Goal: Information Seeking & Learning: Learn about a topic

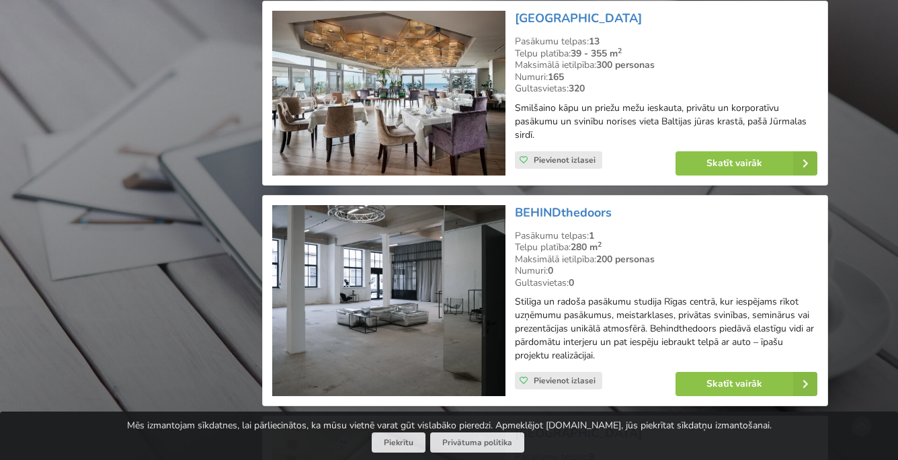
scroll to position [1520, 0]
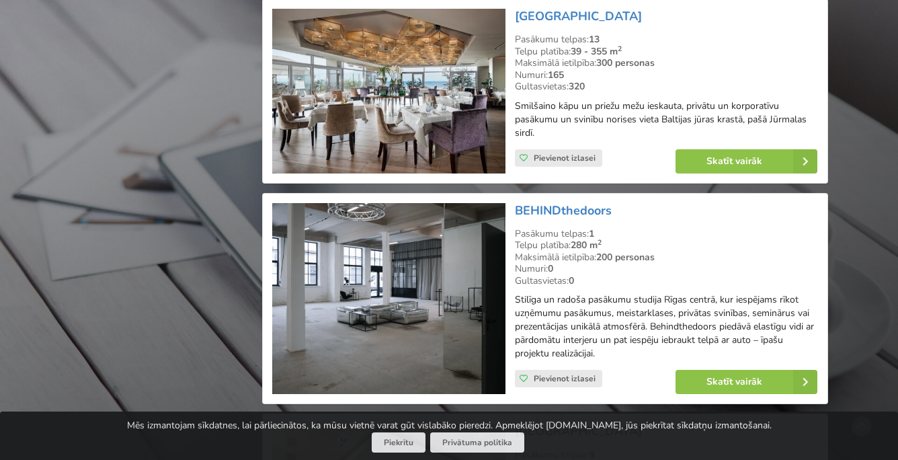
drag, startPoint x: 616, startPoint y: 207, endPoint x: 513, endPoint y: 214, distance: 103.0
click at [513, 214] on div "BEHINDthedoors Pasākumu telpas: 1 Telpu platība: 280 m 2 Maksimālā ietilpība: 2…" at bounding box center [666, 298] width 312 height 201
copy link "BEHINDthedoors"
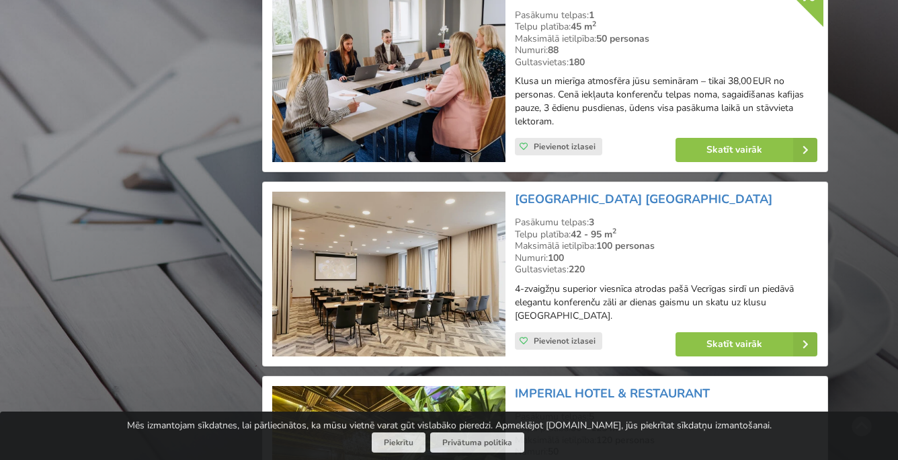
scroll to position [5329, 0]
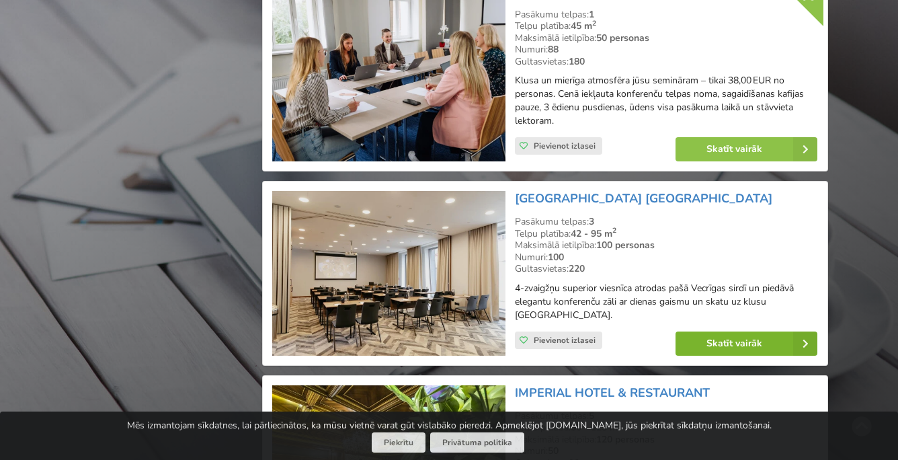
click at [702, 331] on link "Skatīt vairāk" at bounding box center [746, 343] width 142 height 24
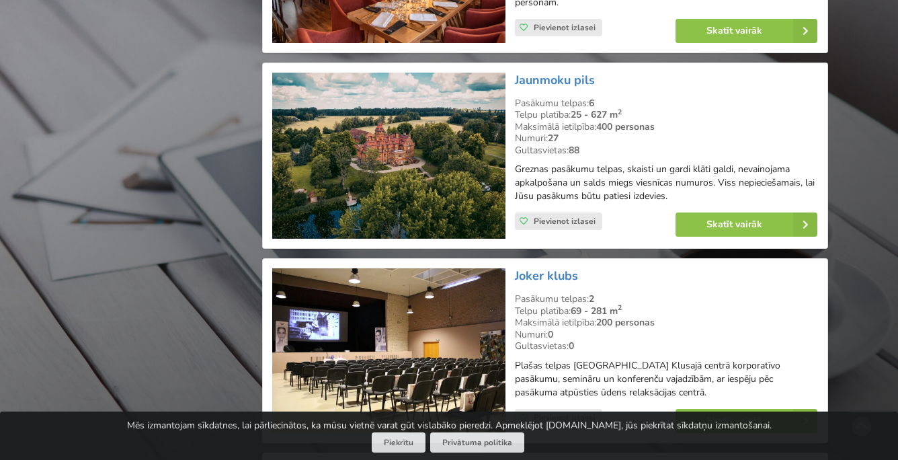
scroll to position [6301, 0]
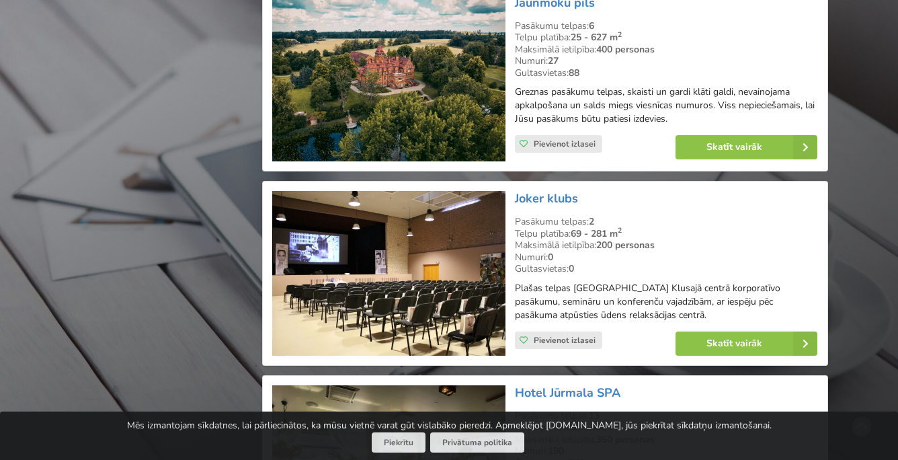
click at [407, 230] on img at bounding box center [388, 273] width 233 height 165
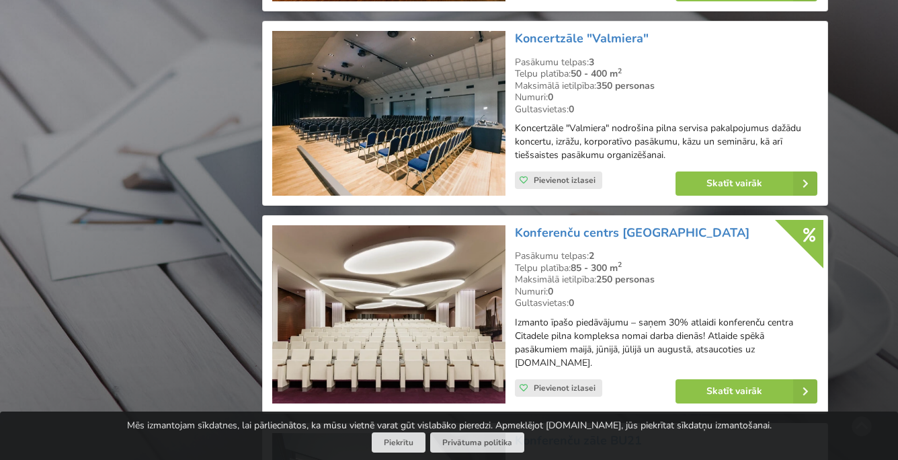
scroll to position [8946, 0]
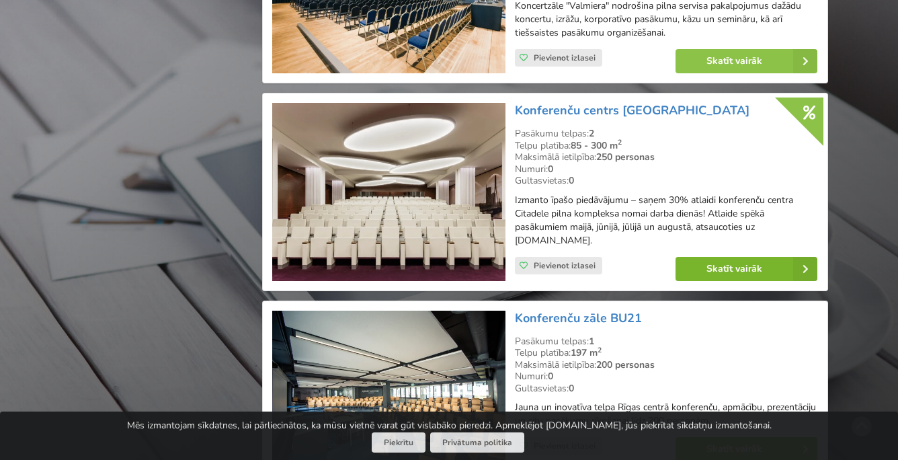
click at [718, 257] on link "Skatīt vairāk" at bounding box center [746, 269] width 142 height 24
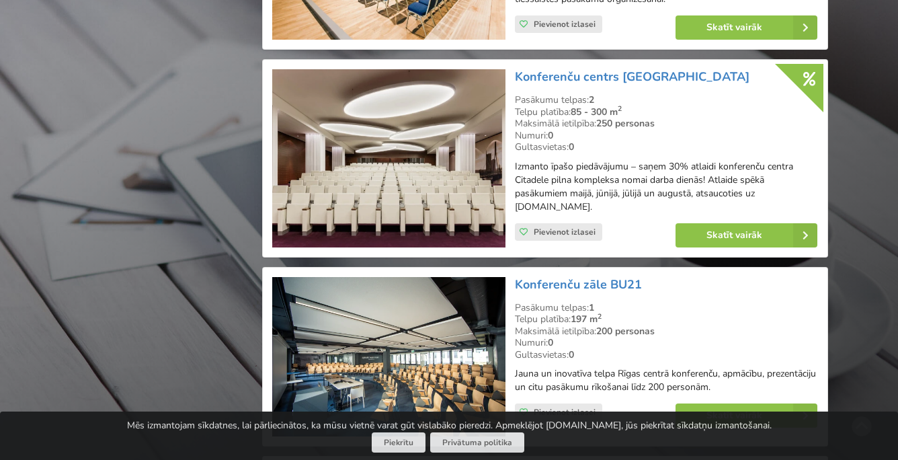
scroll to position [8984, 0]
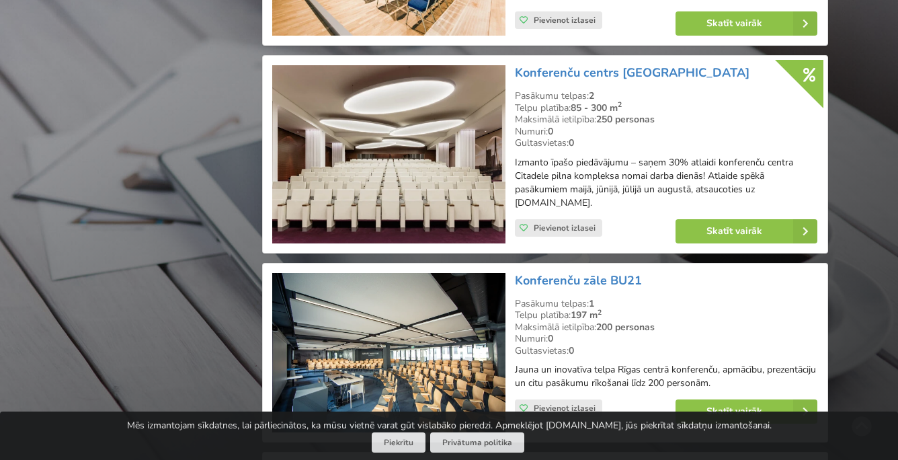
click at [387, 274] on img at bounding box center [388, 353] width 233 height 160
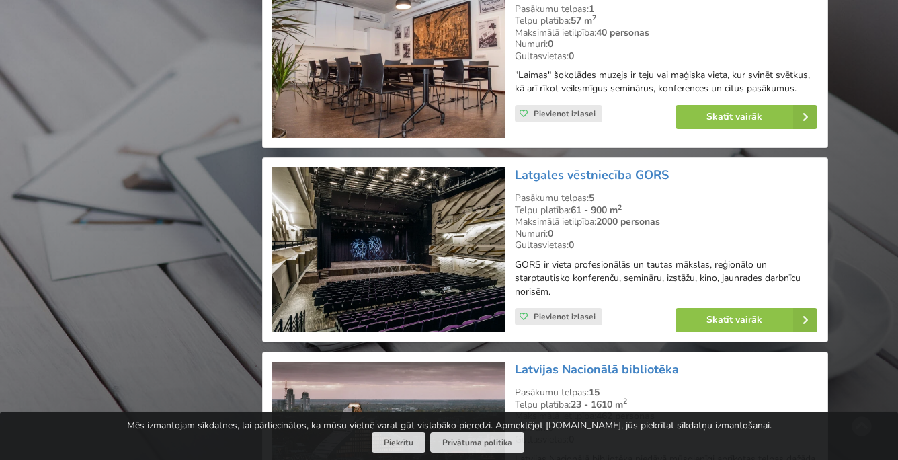
scroll to position [10558, 0]
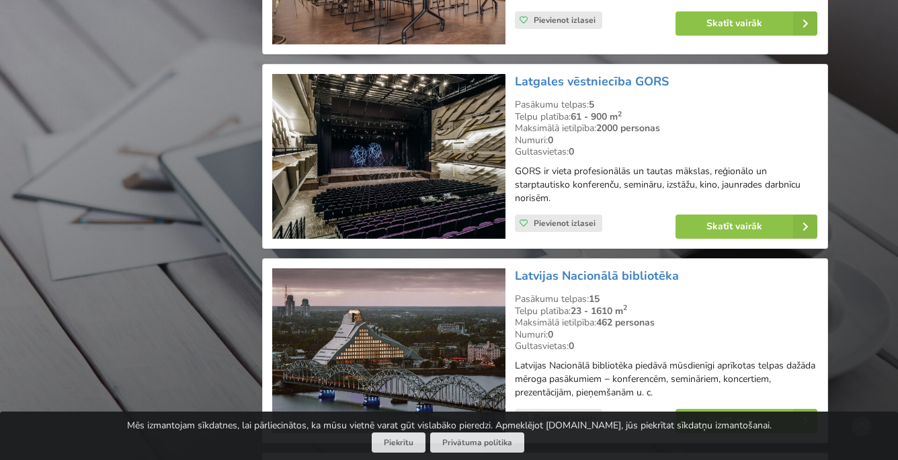
click at [406, 268] on img at bounding box center [388, 350] width 233 height 165
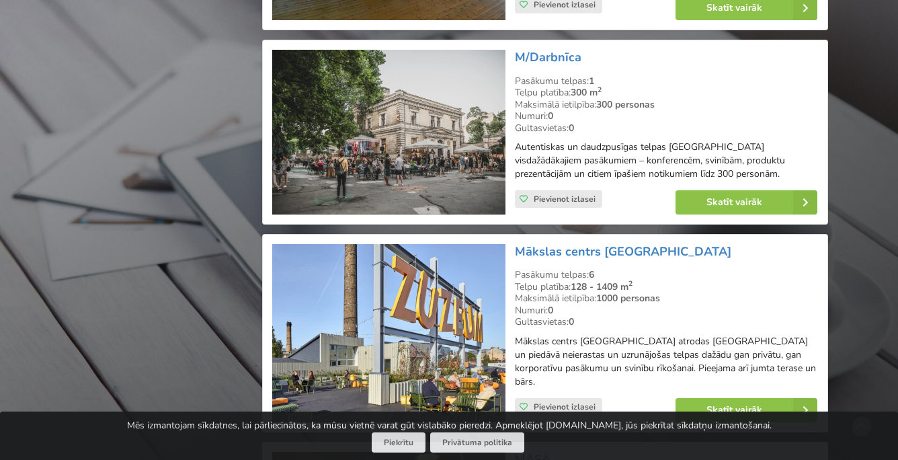
scroll to position [12171, 0]
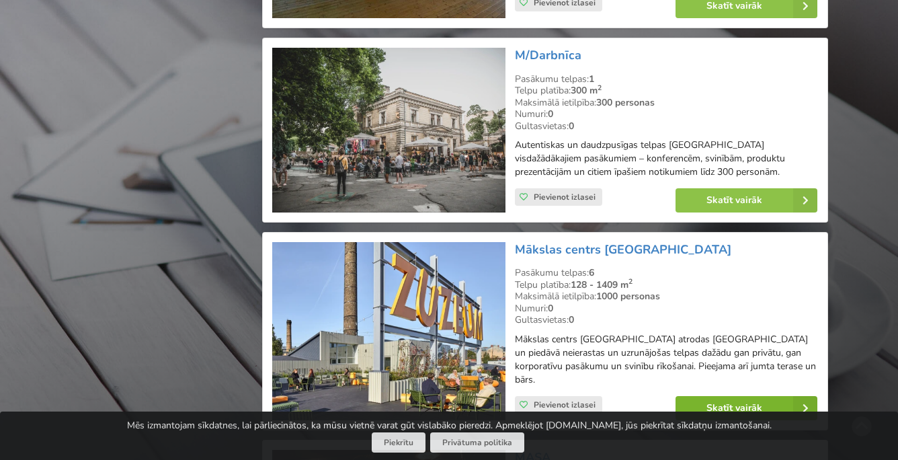
click at [710, 396] on link "Skatīt vairāk" at bounding box center [746, 408] width 142 height 24
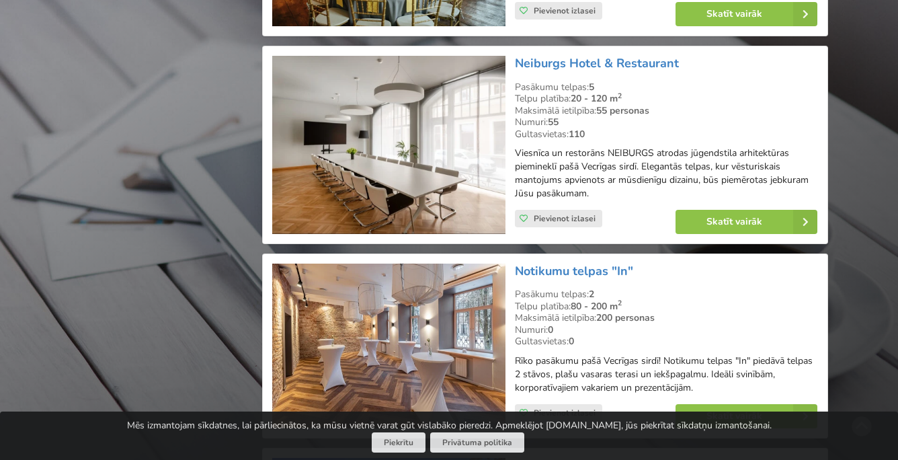
scroll to position [13990, 0]
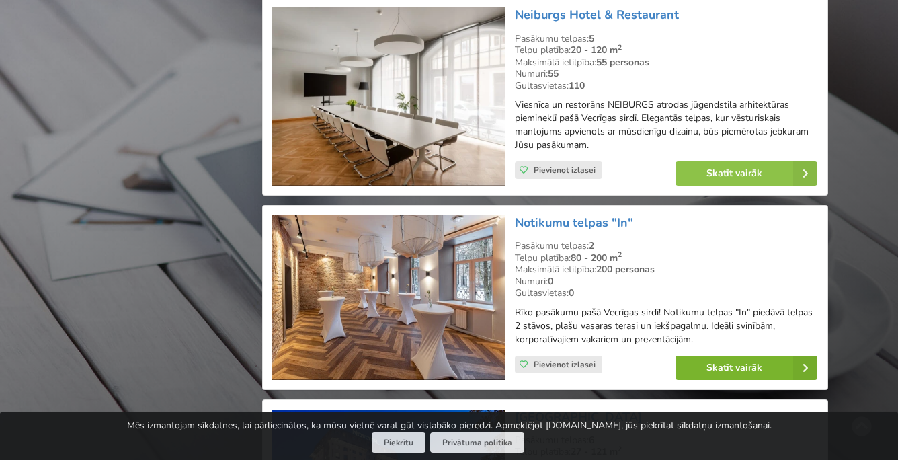
click at [722, 355] on link "Skatīt vairāk" at bounding box center [746, 367] width 142 height 24
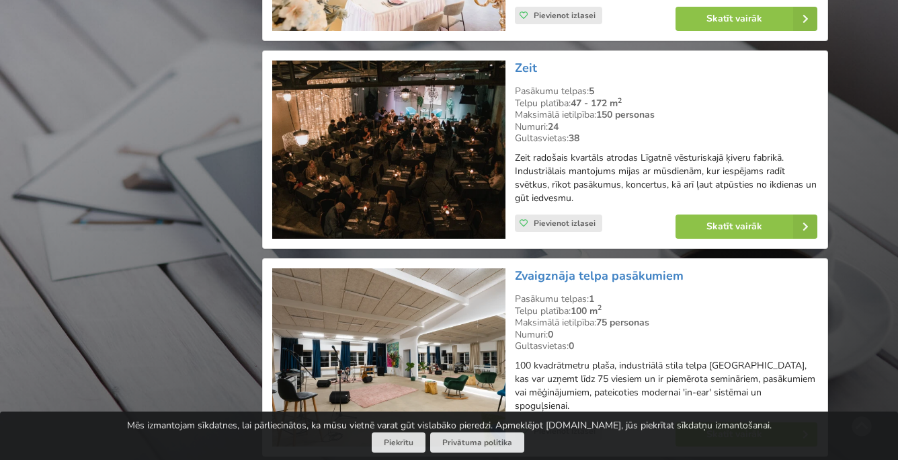
scroll to position [24151, 0]
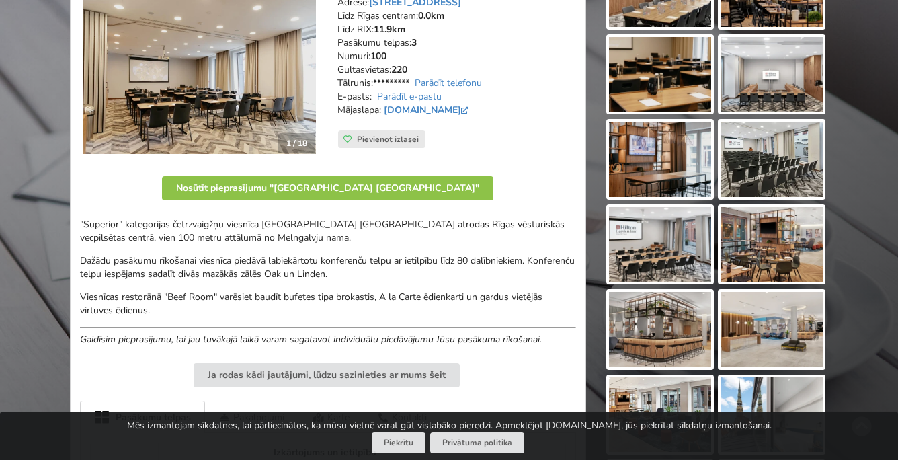
scroll to position [212, 0]
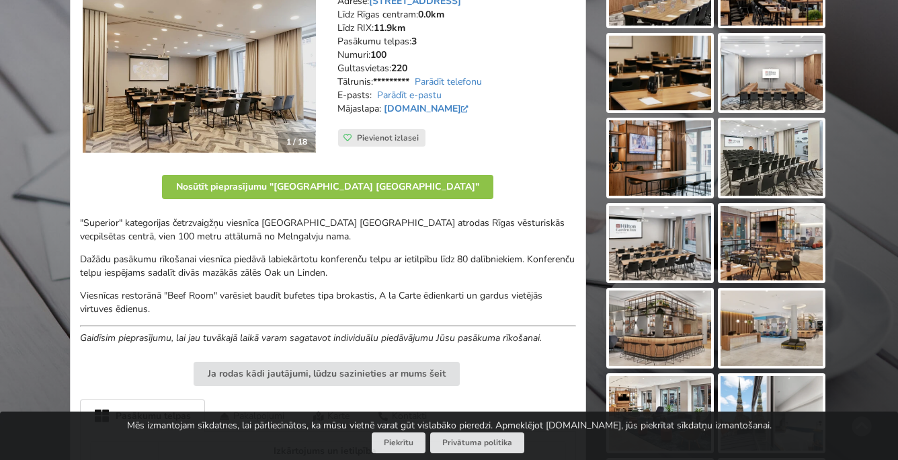
click at [761, 154] on img at bounding box center [771, 157] width 102 height 75
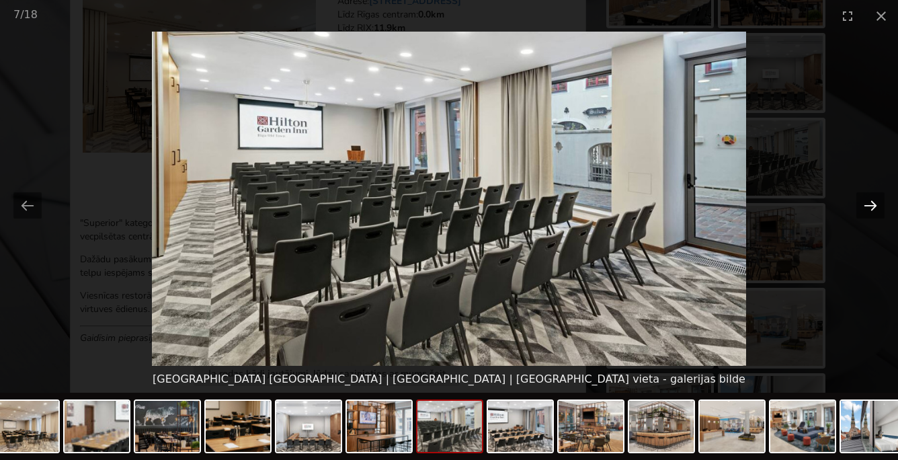
click at [871, 208] on button "Next slide" at bounding box center [870, 205] width 28 height 26
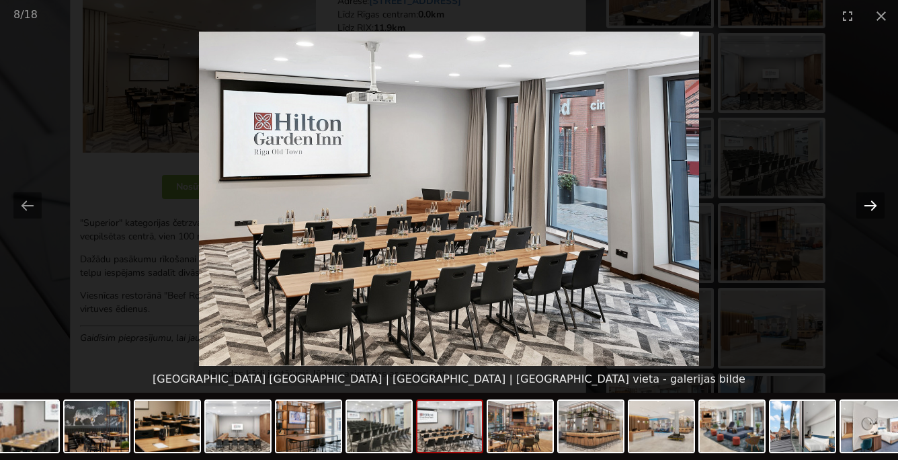
click at [871, 208] on button "Next slide" at bounding box center [870, 205] width 28 height 26
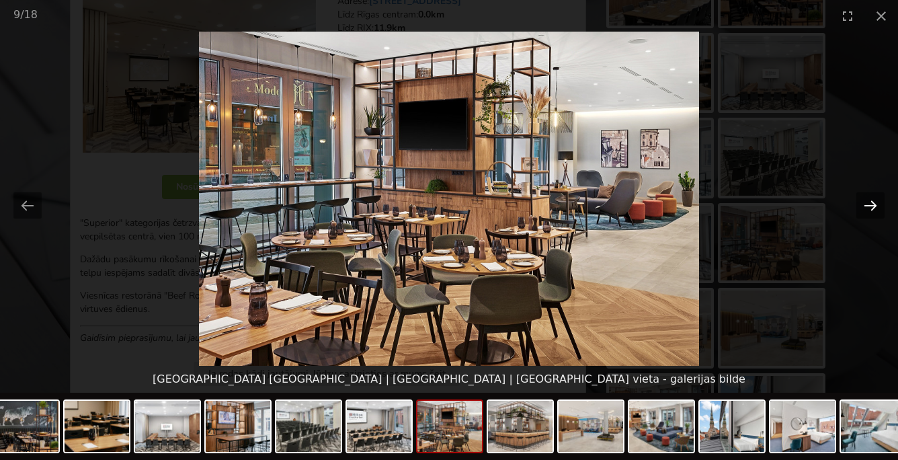
click at [871, 208] on button "Next slide" at bounding box center [870, 205] width 28 height 26
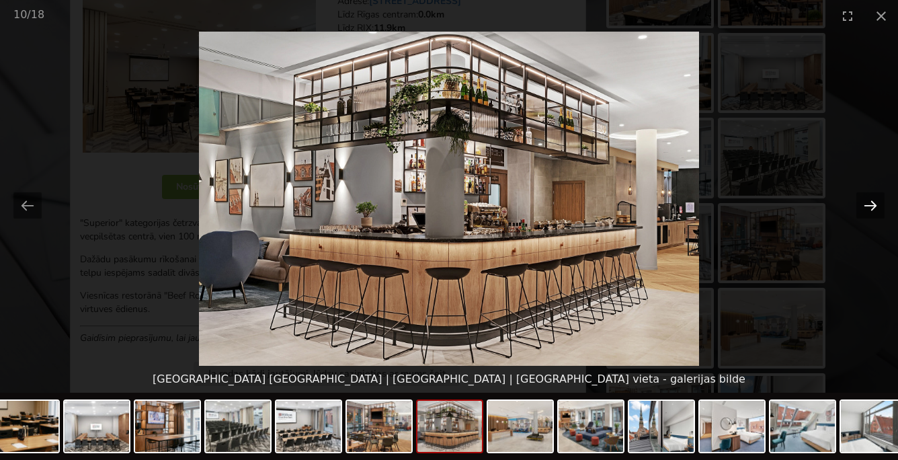
click at [871, 208] on button "Next slide" at bounding box center [870, 205] width 28 height 26
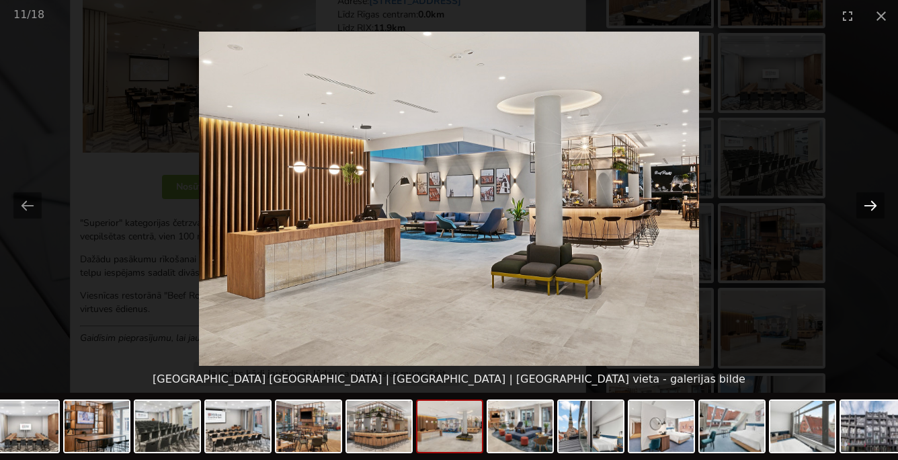
click at [871, 208] on button "Next slide" at bounding box center [870, 205] width 28 height 26
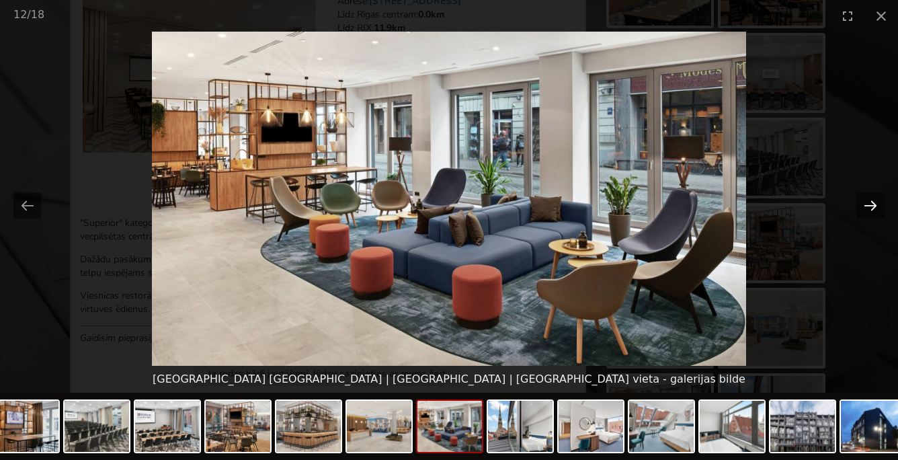
click at [871, 208] on button "Next slide" at bounding box center [870, 205] width 28 height 26
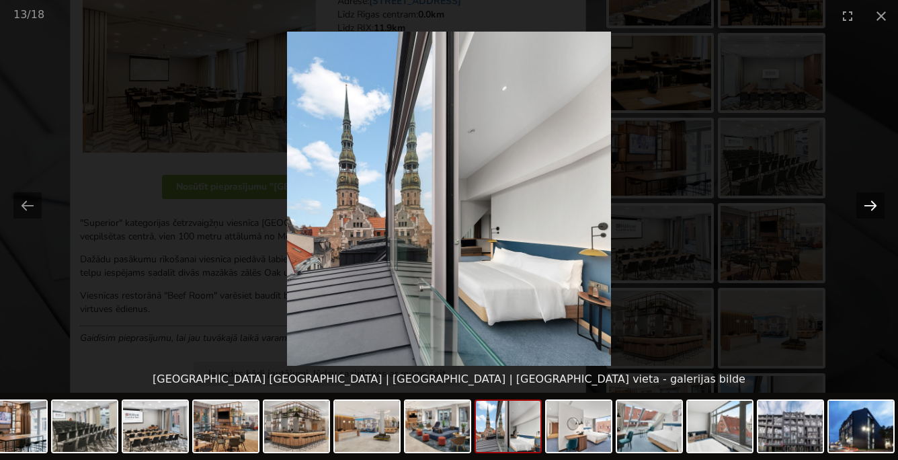
click at [871, 208] on button "Next slide" at bounding box center [870, 205] width 28 height 26
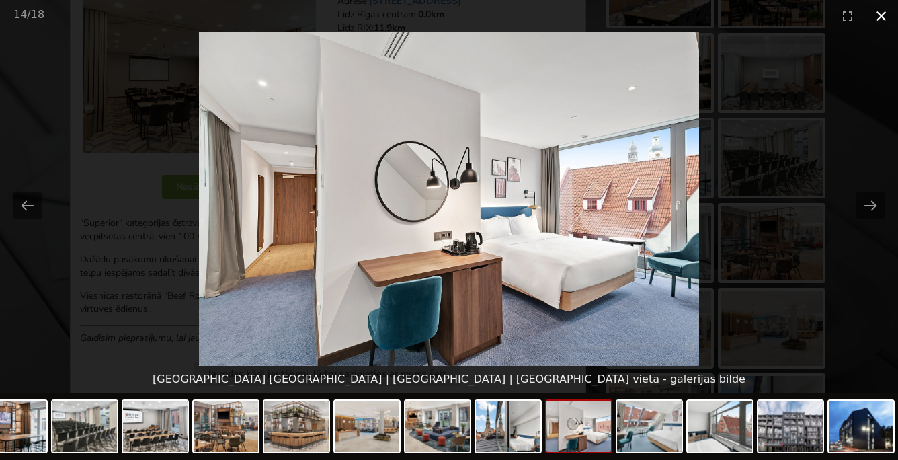
click at [875, 13] on button "Close gallery" at bounding box center [881, 16] width 34 height 32
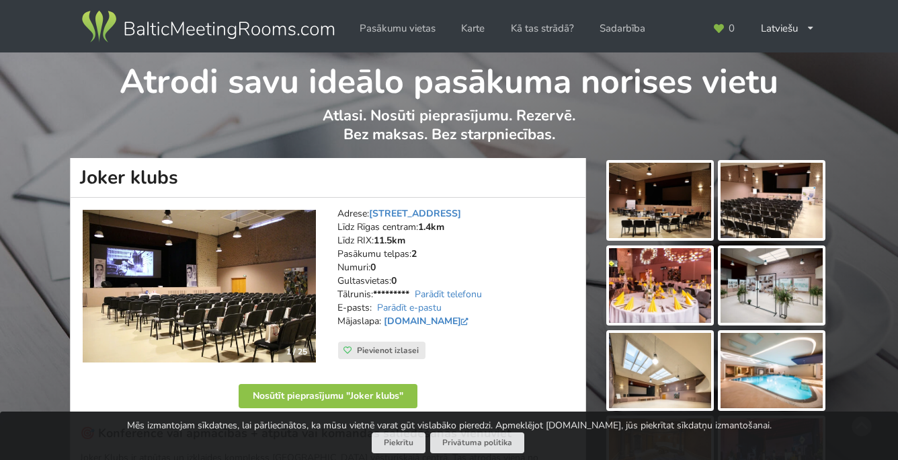
click at [745, 195] on img at bounding box center [771, 200] width 102 height 75
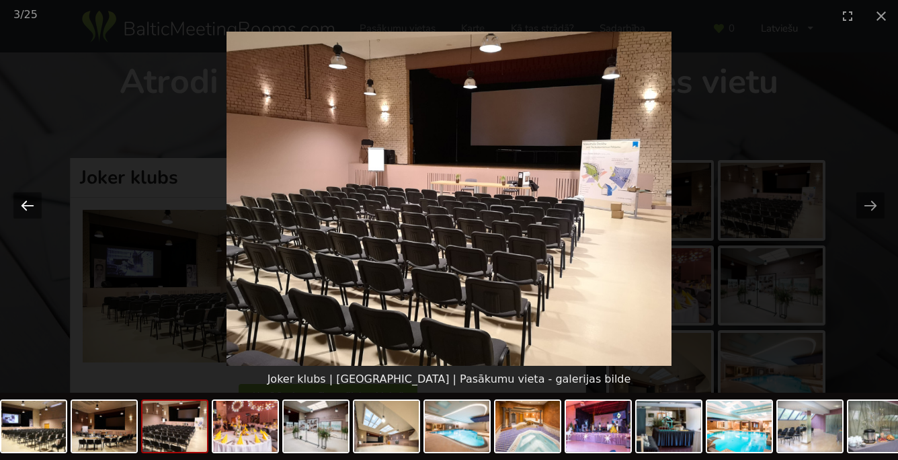
click at [29, 208] on button "Previous slide" at bounding box center [27, 205] width 28 height 26
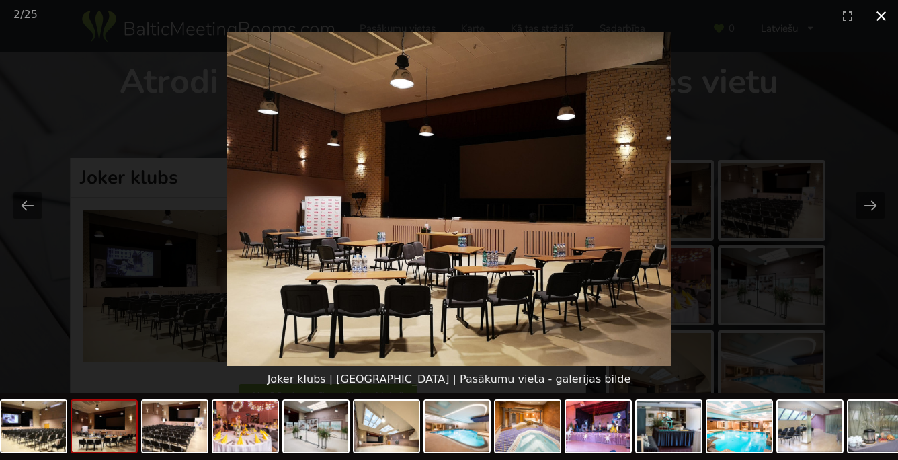
click at [867, 19] on button "Close gallery" at bounding box center [881, 16] width 34 height 32
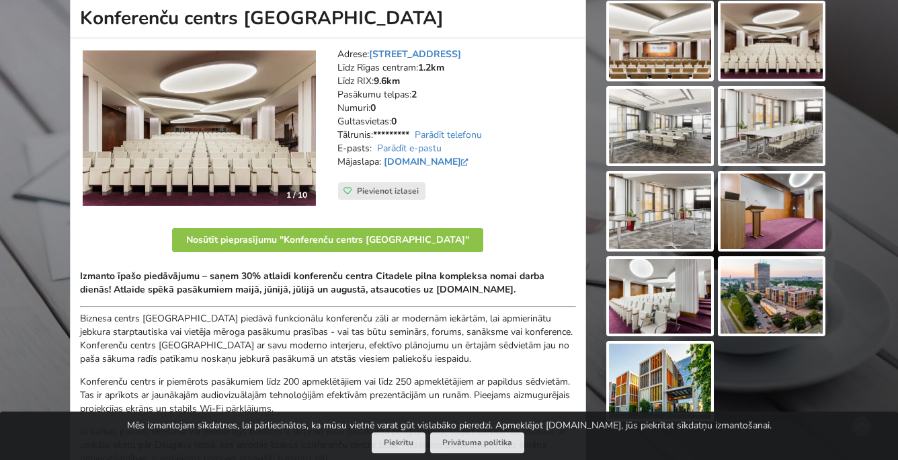
scroll to position [147, 0]
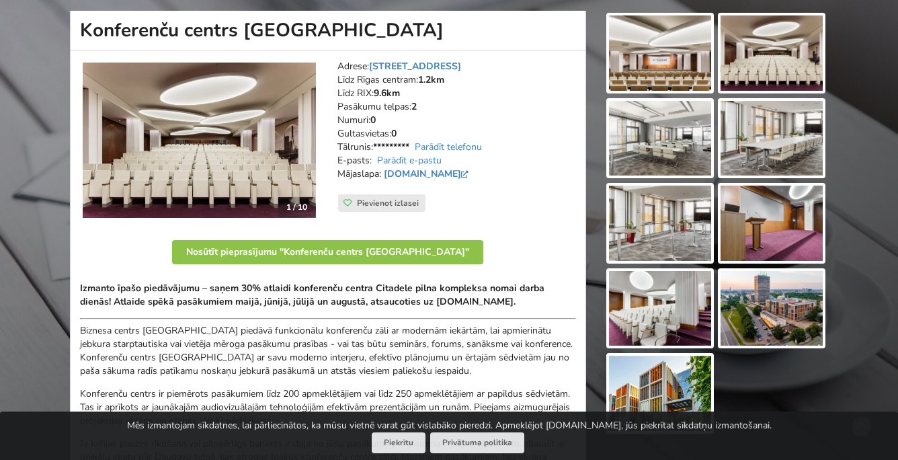
click at [755, 38] on img at bounding box center [771, 52] width 102 height 75
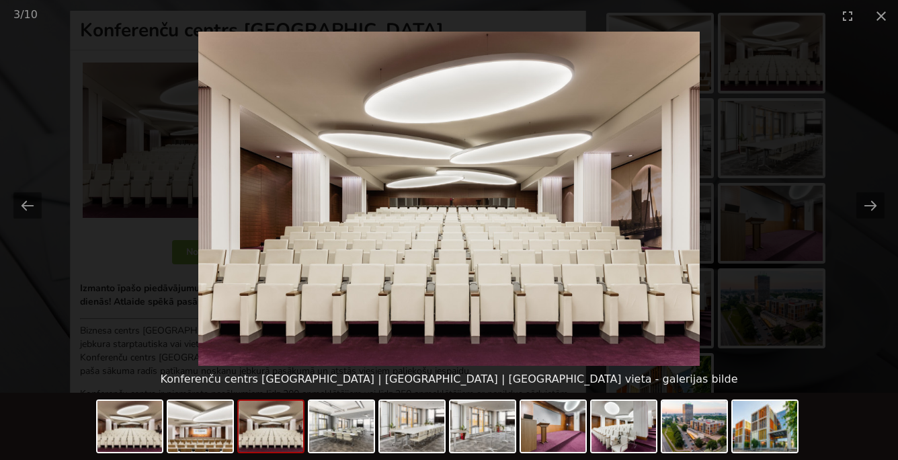
scroll to position [0, 0]
click at [449, 218] on img at bounding box center [448, 199] width 501 height 334
click at [454, 218] on img at bounding box center [448, 199] width 501 height 334
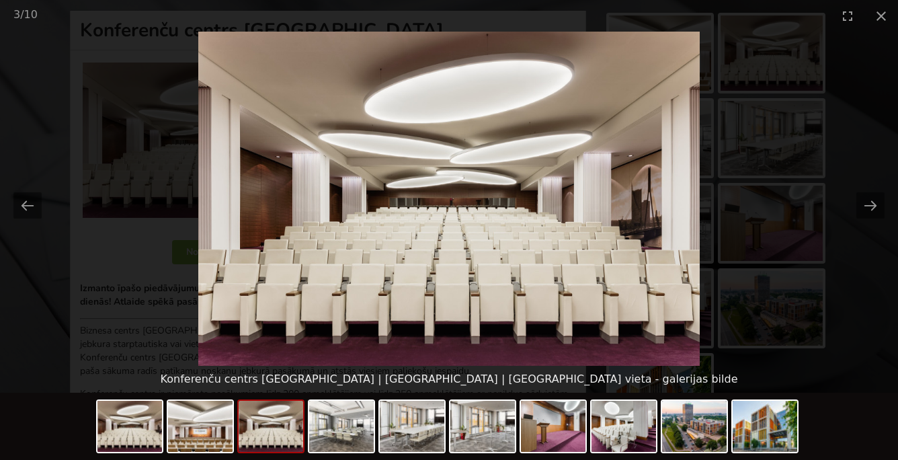
click at [447, 219] on img at bounding box center [448, 199] width 501 height 334
click at [877, 13] on button "Close gallery" at bounding box center [881, 16] width 34 height 32
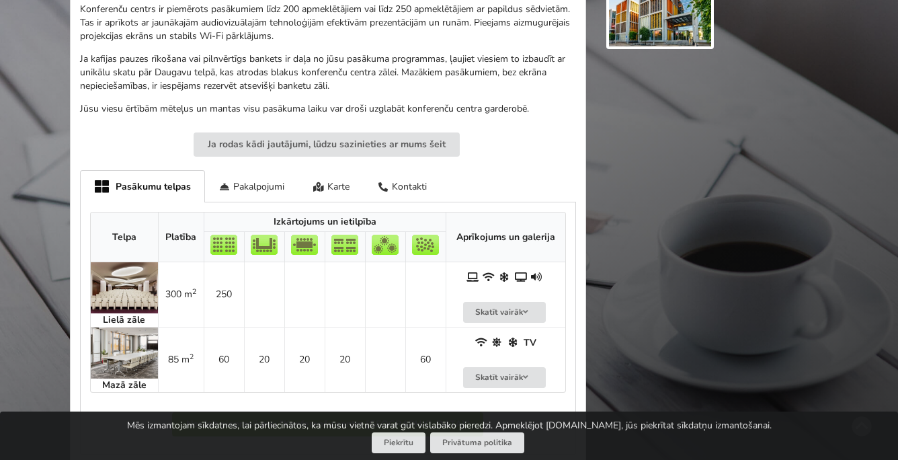
scroll to position [532, 0]
click at [137, 292] on img at bounding box center [124, 286] width 67 height 51
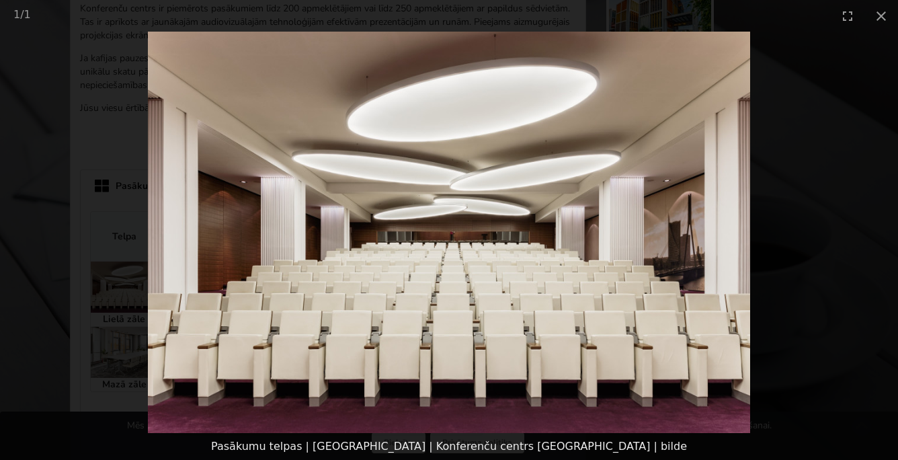
click at [437, 261] on img at bounding box center [448, 232] width 601 height 401
click at [885, 18] on button "Close gallery" at bounding box center [881, 16] width 34 height 32
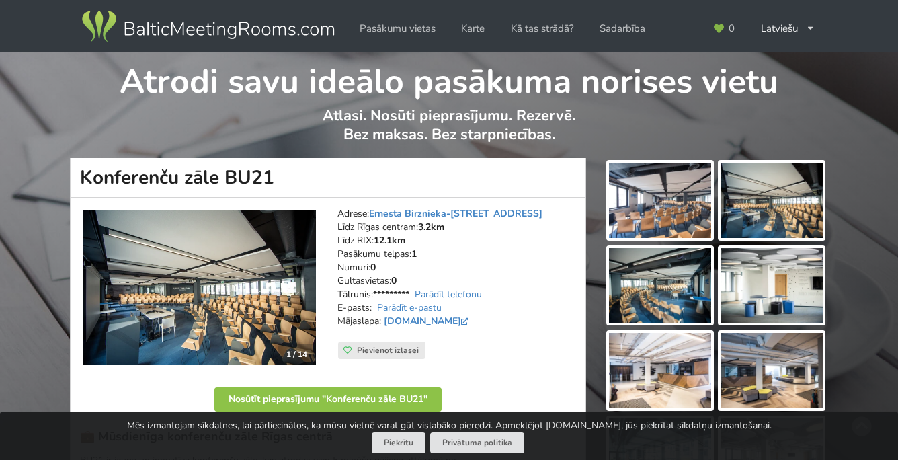
click at [627, 215] on img at bounding box center [660, 200] width 102 height 75
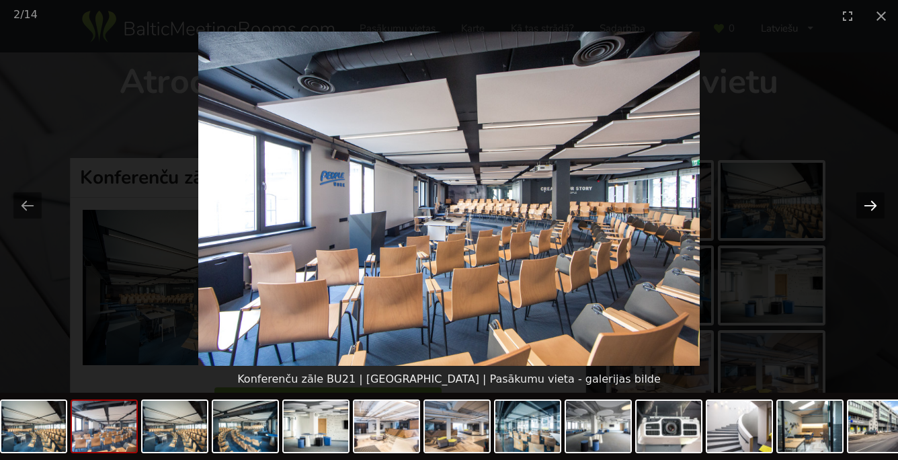
click at [872, 204] on button "Next slide" at bounding box center [870, 205] width 28 height 26
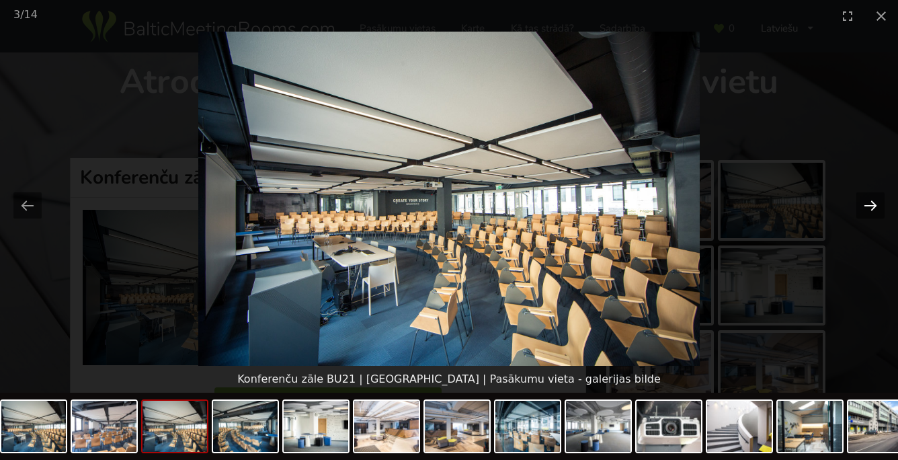
click at [872, 204] on button "Next slide" at bounding box center [870, 205] width 28 height 26
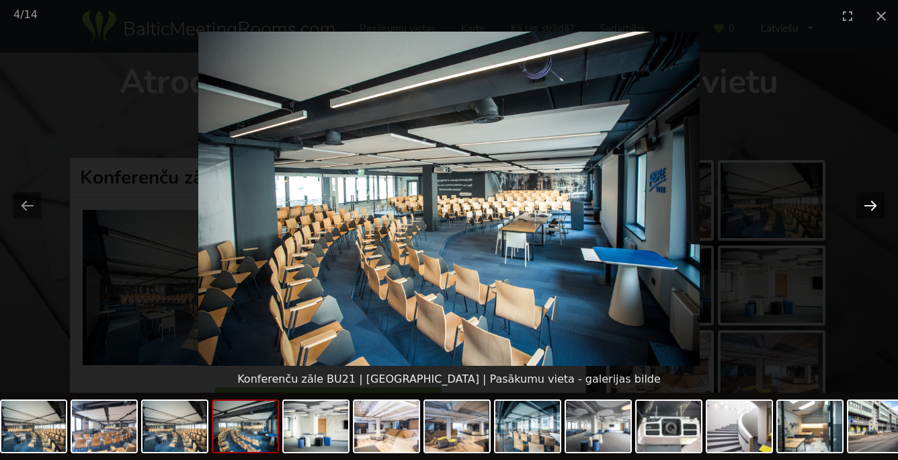
click at [872, 204] on button "Next slide" at bounding box center [870, 205] width 28 height 26
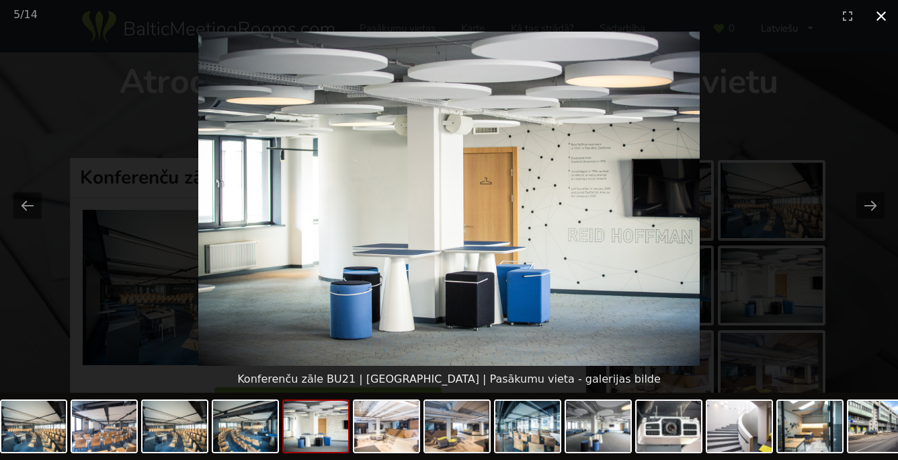
click at [884, 15] on button "Close gallery" at bounding box center [881, 16] width 34 height 32
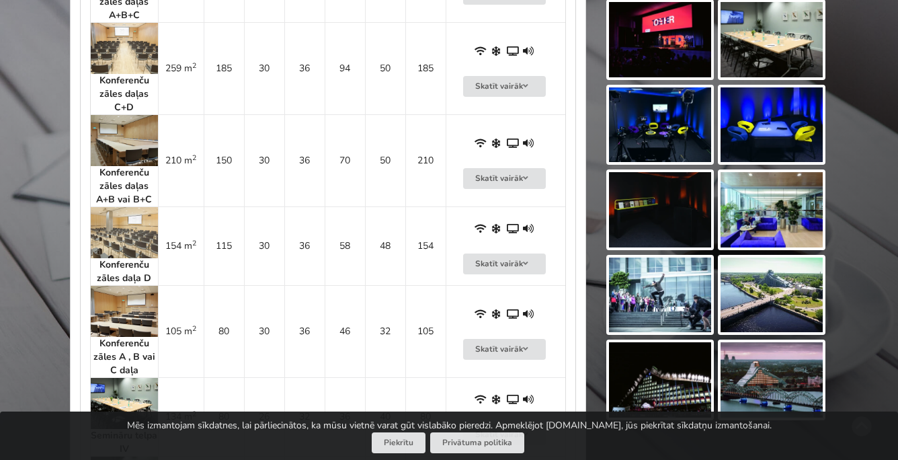
scroll to position [1013, 0]
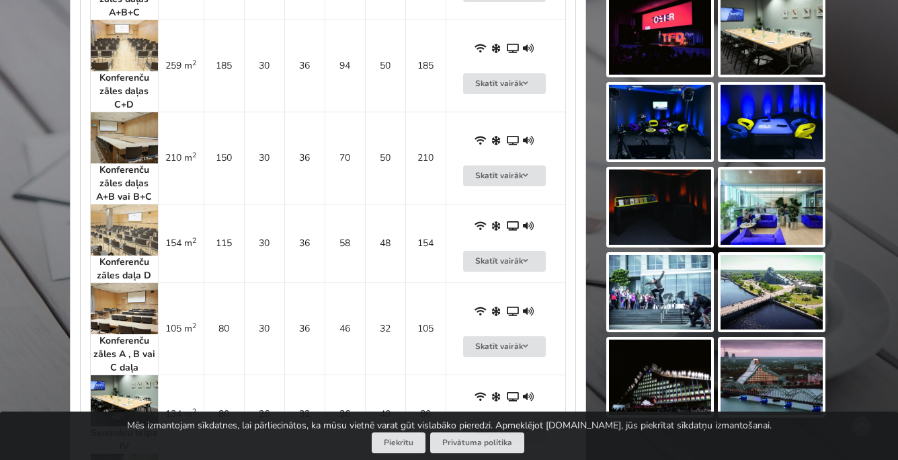
click at [124, 302] on img at bounding box center [124, 308] width 67 height 51
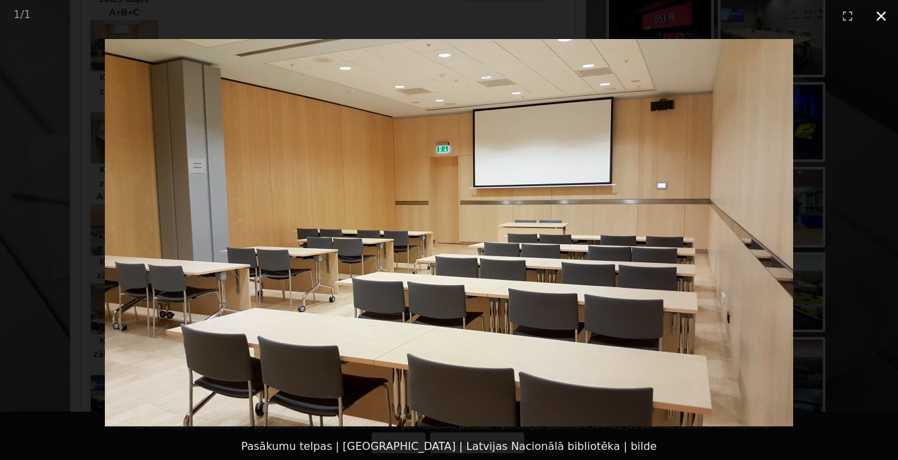
click at [878, 19] on button "Close gallery" at bounding box center [881, 16] width 34 height 32
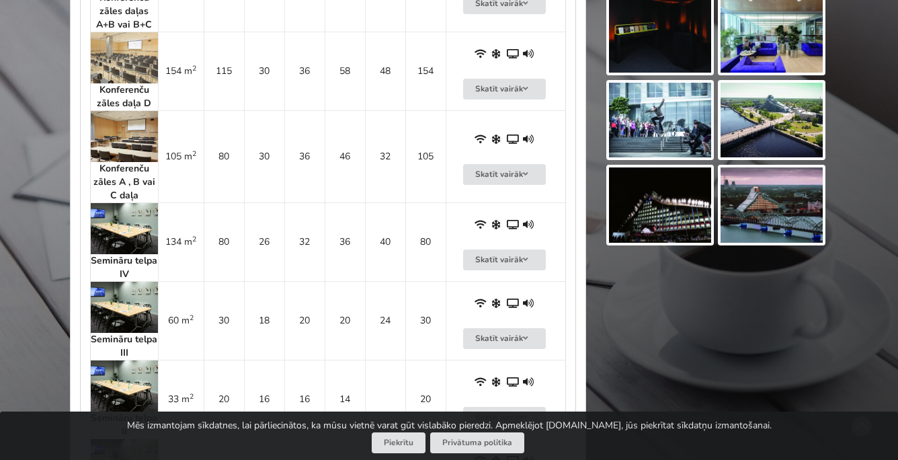
scroll to position [1140, 0]
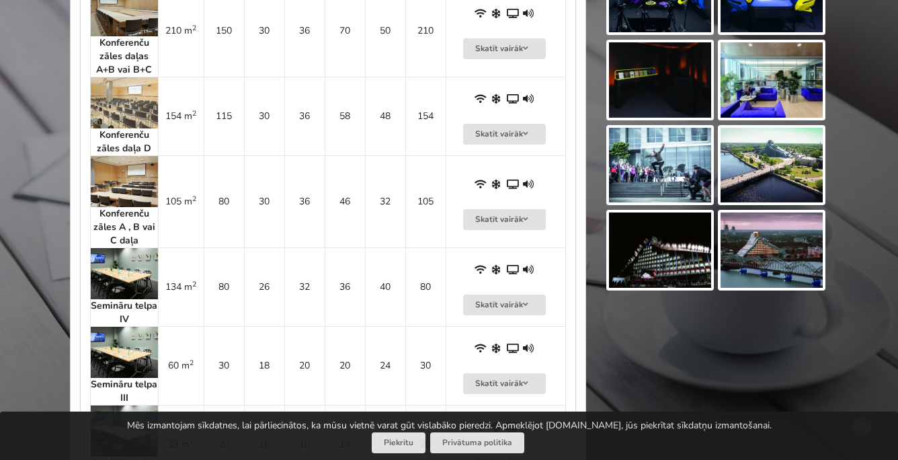
click at [124, 181] on img at bounding box center [124, 181] width 67 height 51
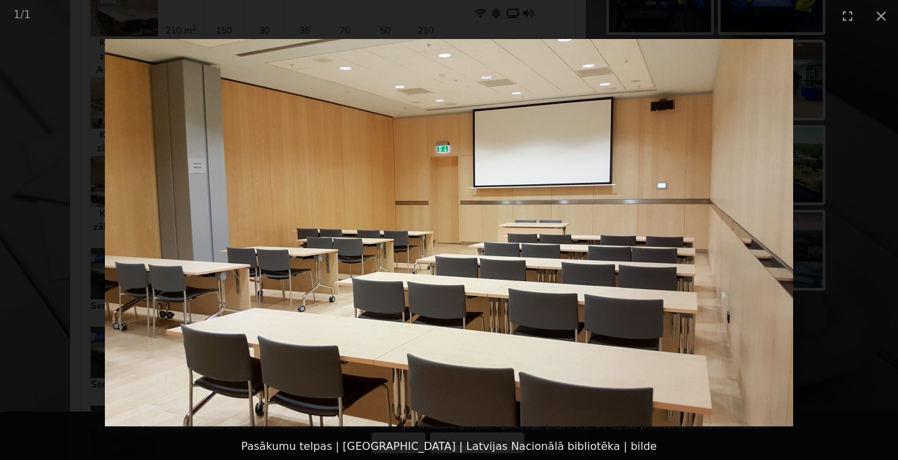
click at [425, 247] on img at bounding box center [449, 232] width 688 height 387
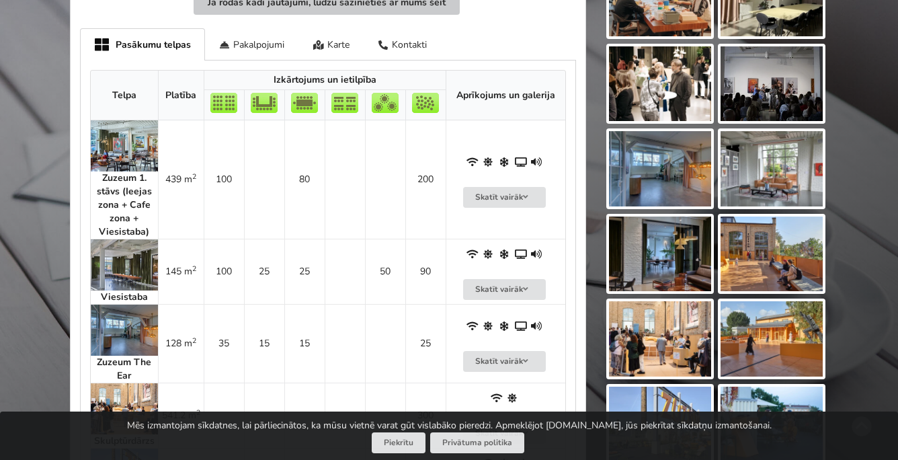
scroll to position [794, 0]
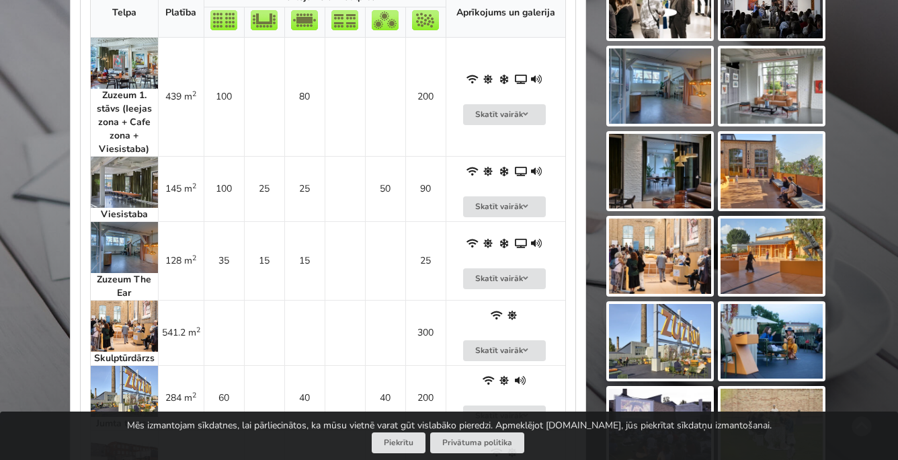
click at [127, 187] on img at bounding box center [124, 182] width 67 height 51
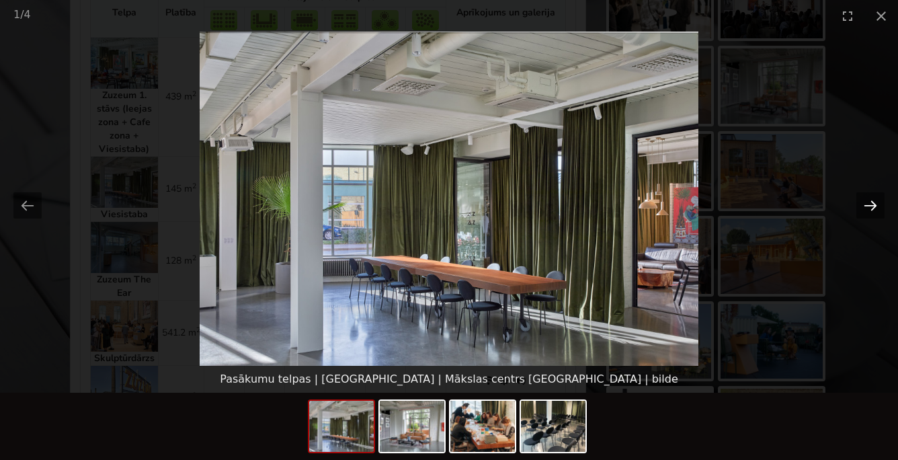
click at [862, 199] on button "Next slide" at bounding box center [870, 205] width 28 height 26
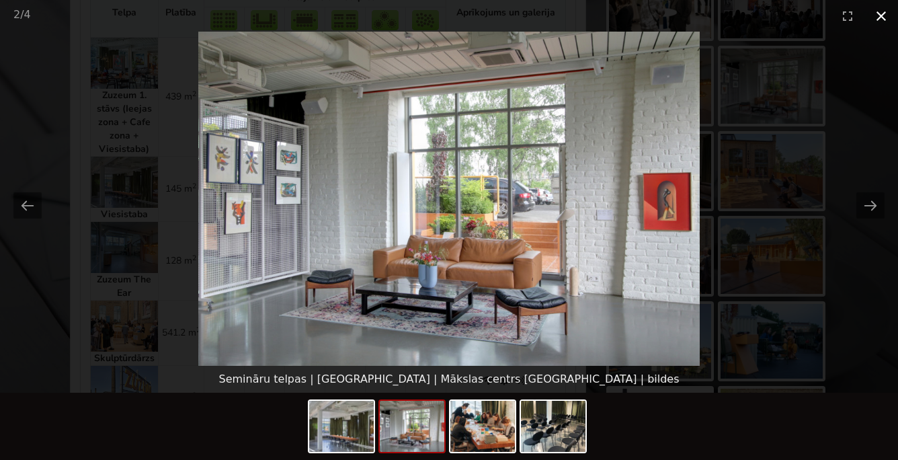
click at [874, 16] on button "Close gallery" at bounding box center [881, 16] width 34 height 32
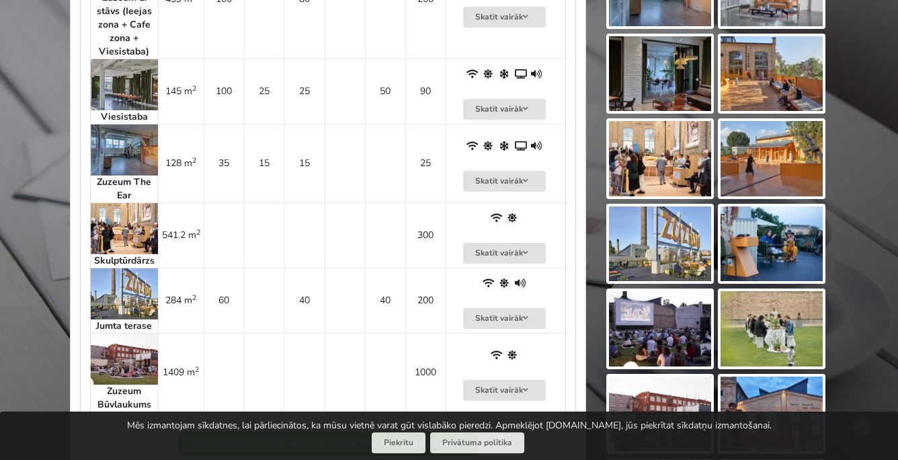
scroll to position [784, 0]
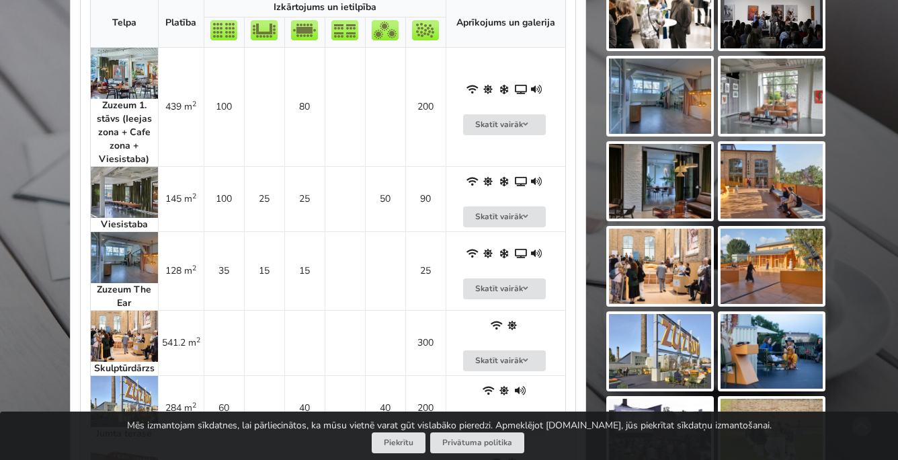
click at [112, 185] on img at bounding box center [124, 192] width 67 height 51
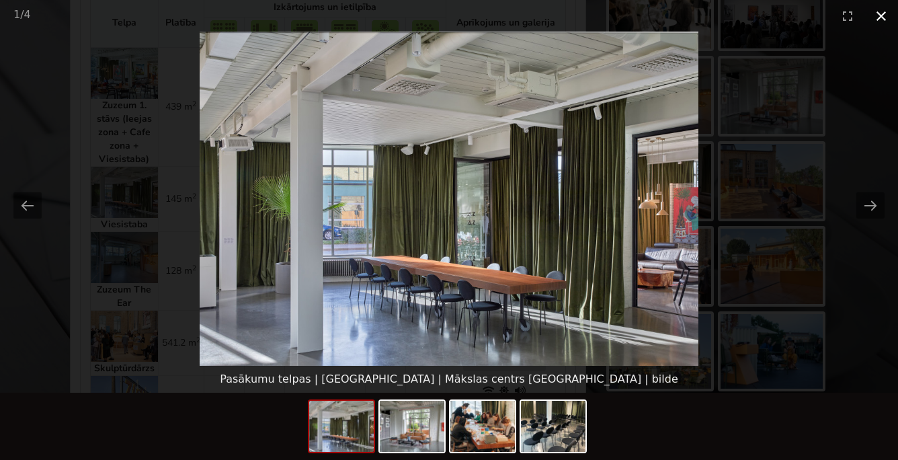
click at [874, 19] on button "Close gallery" at bounding box center [881, 16] width 34 height 32
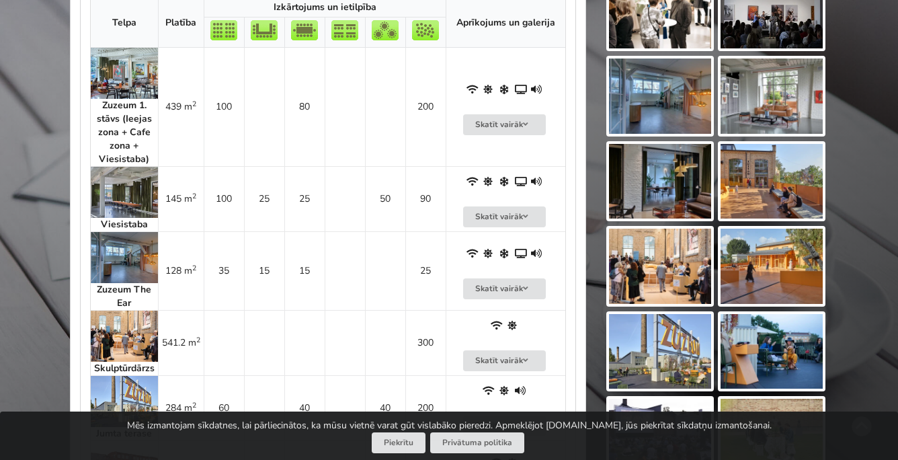
click at [135, 196] on img at bounding box center [124, 192] width 67 height 51
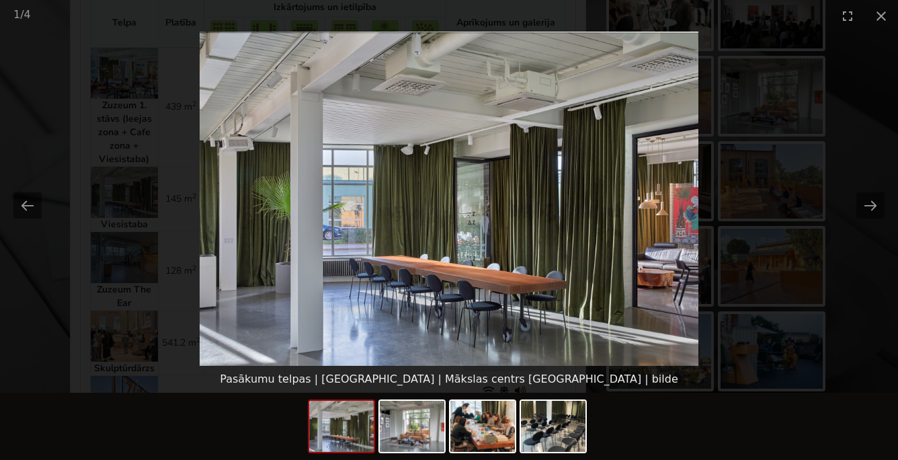
click at [492, 147] on img at bounding box center [449, 199] width 499 height 334
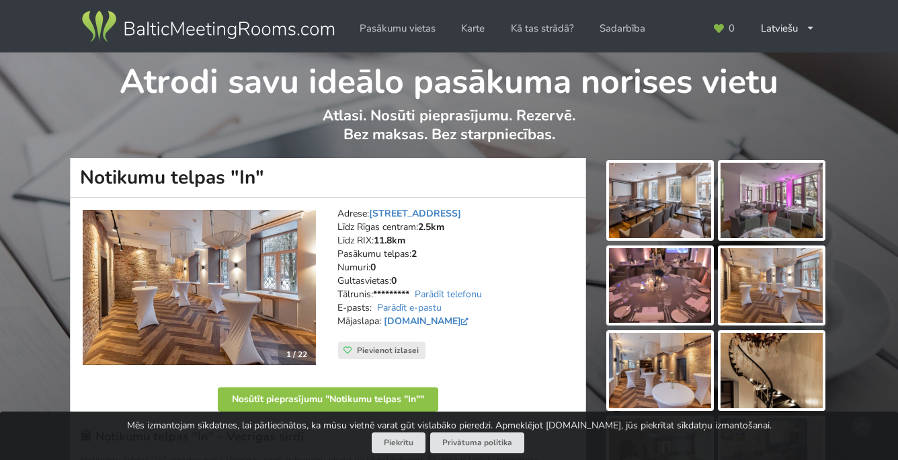
click at [648, 185] on img at bounding box center [660, 200] width 102 height 75
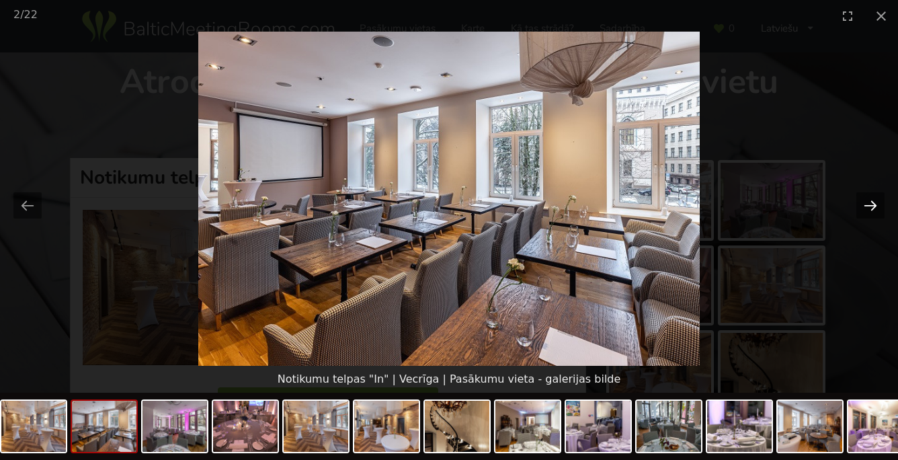
click at [873, 201] on button "Next slide" at bounding box center [870, 205] width 28 height 26
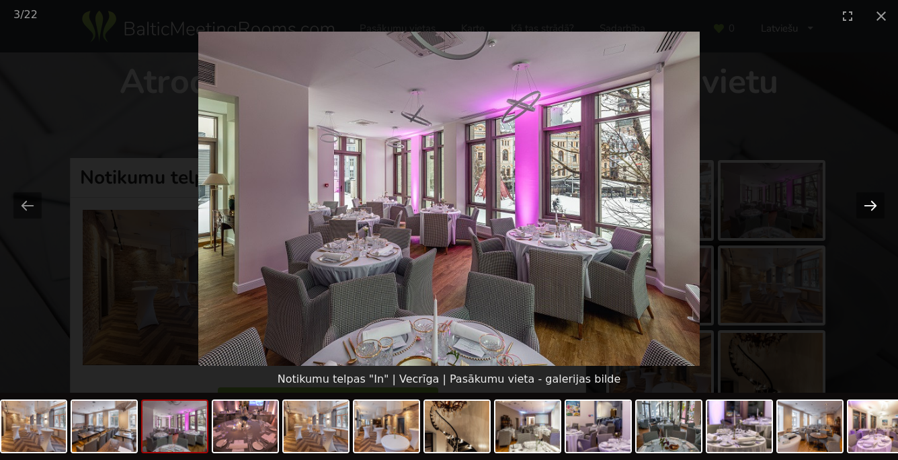
click at [873, 201] on button "Next slide" at bounding box center [870, 205] width 28 height 26
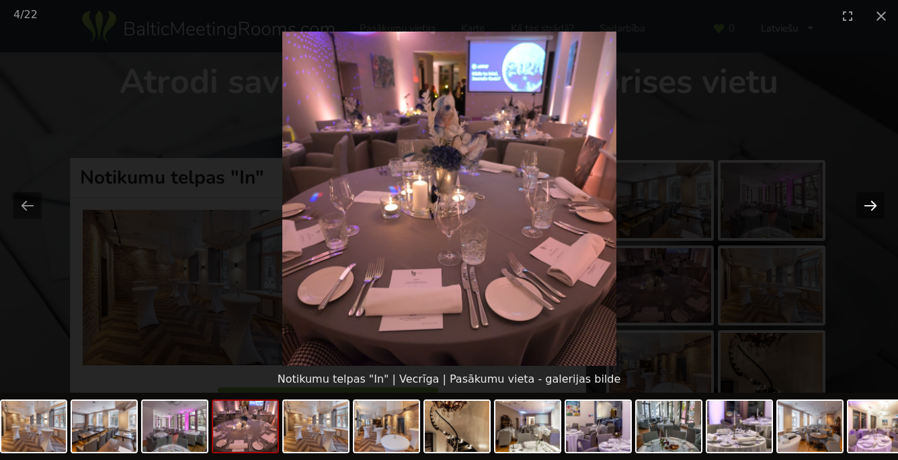
click at [873, 201] on button "Next slide" at bounding box center [870, 205] width 28 height 26
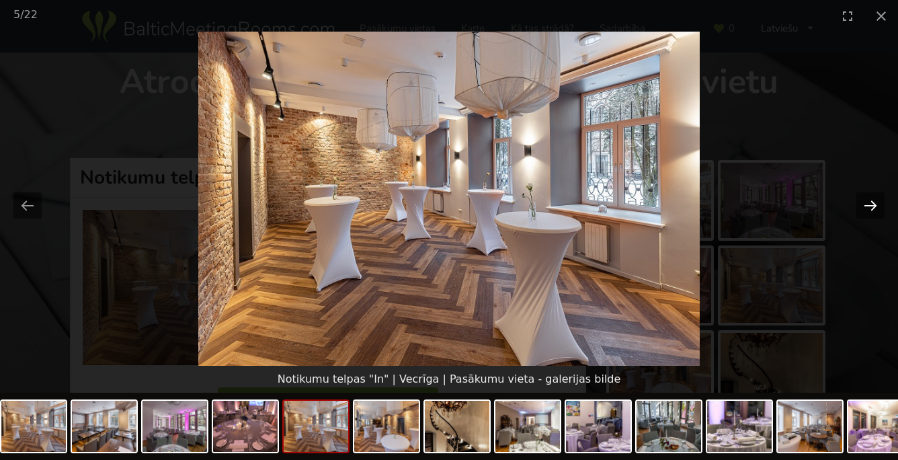
click at [873, 201] on button "Next slide" at bounding box center [870, 205] width 28 height 26
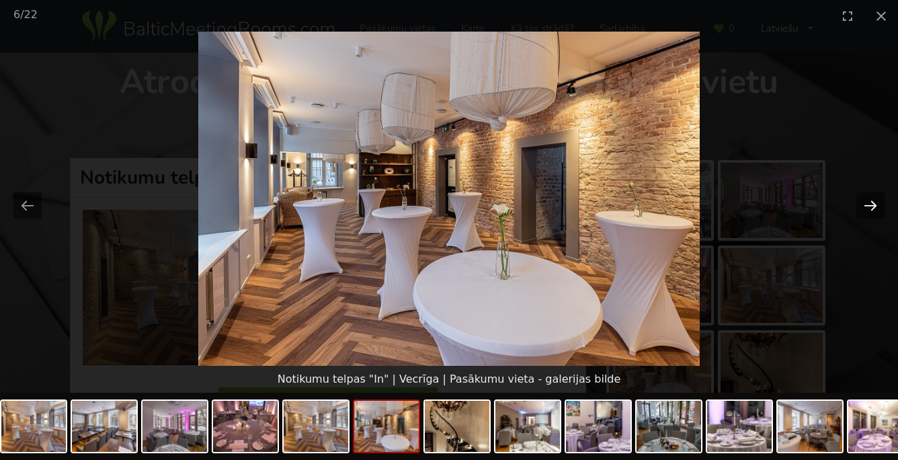
click at [873, 201] on button "Next slide" at bounding box center [870, 205] width 28 height 26
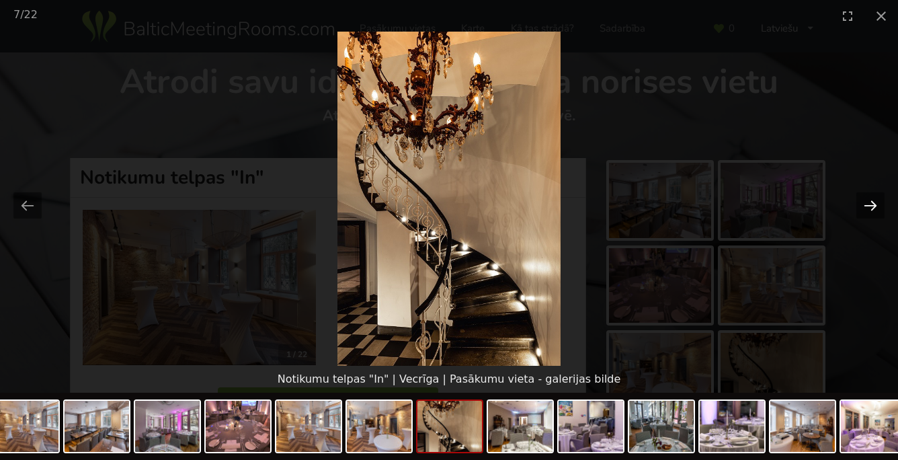
click at [873, 201] on button "Next slide" at bounding box center [870, 205] width 28 height 26
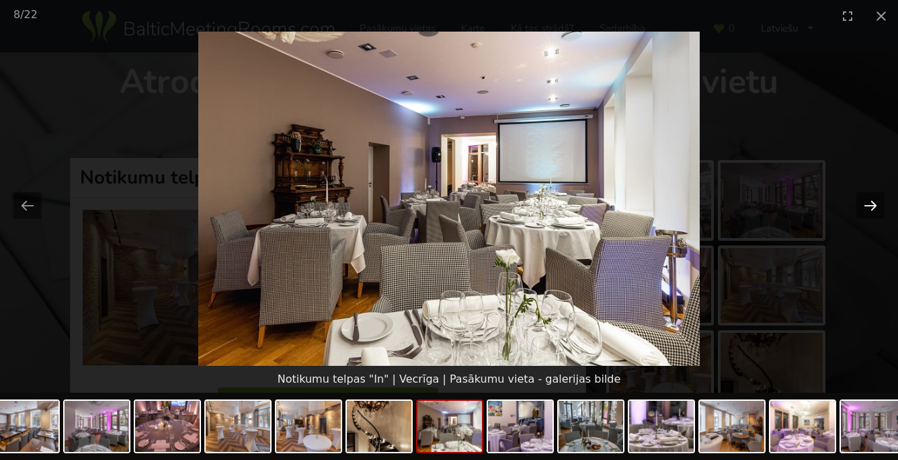
click at [873, 200] on button "Next slide" at bounding box center [870, 205] width 28 height 26
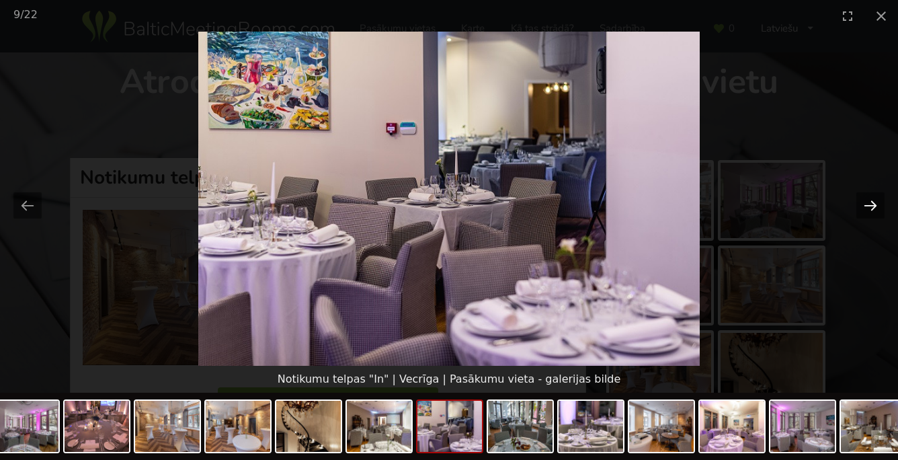
click at [873, 200] on button "Next slide" at bounding box center [870, 205] width 28 height 26
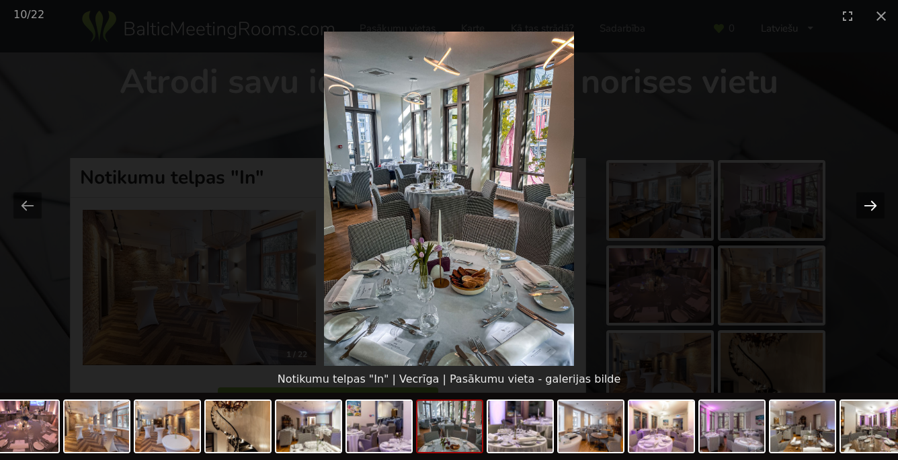
click at [873, 200] on button "Next slide" at bounding box center [870, 205] width 28 height 26
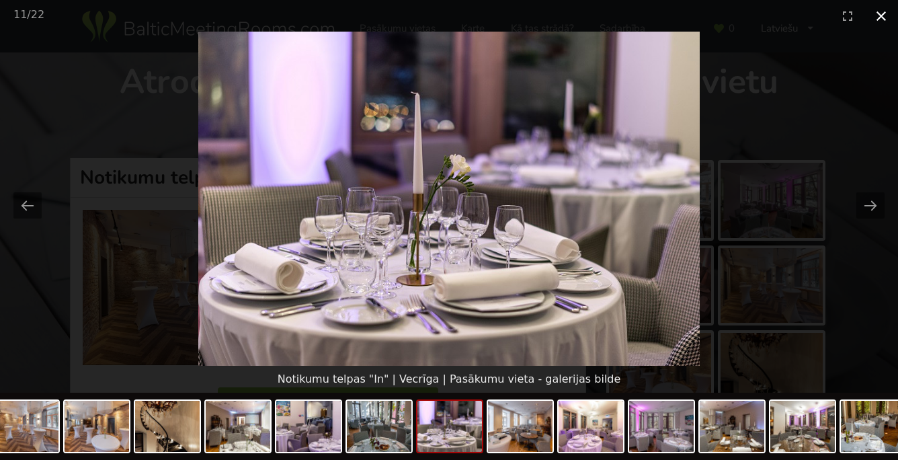
click at [878, 15] on button "Close gallery" at bounding box center [881, 16] width 34 height 32
